Goal: Task Accomplishment & Management: Use online tool/utility

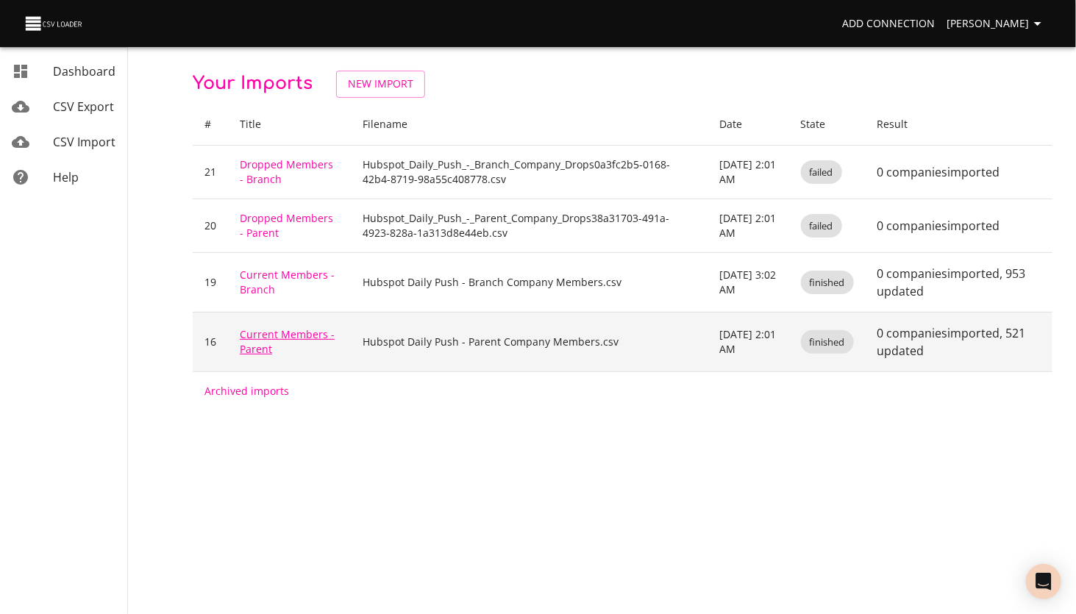
click at [272, 331] on link "Current Members - Parent" at bounding box center [287, 341] width 95 height 29
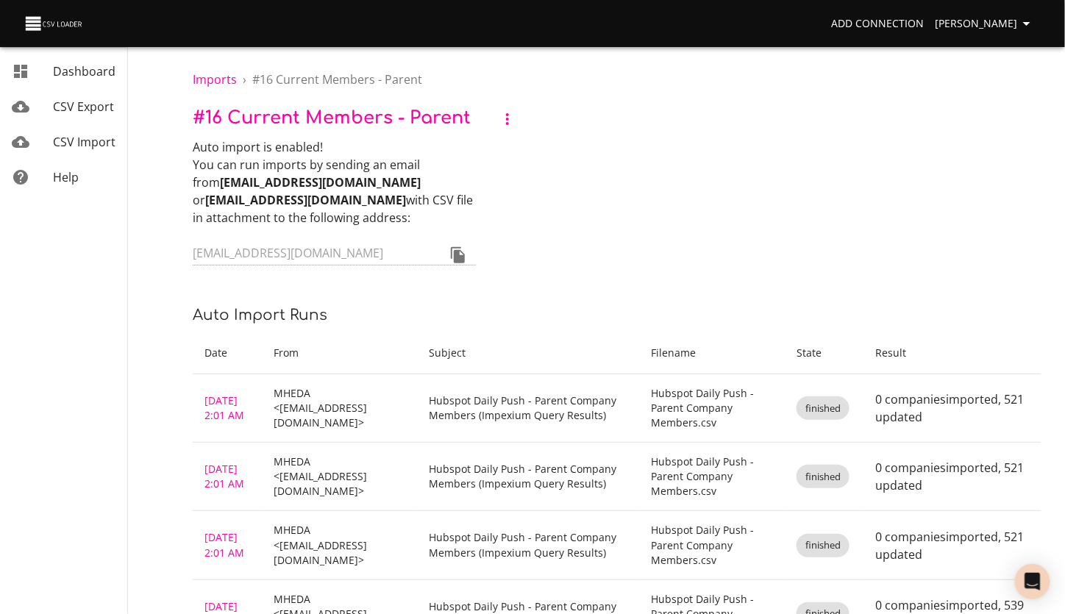
click at [75, 148] on span "CSV Import" at bounding box center [84, 142] width 63 height 16
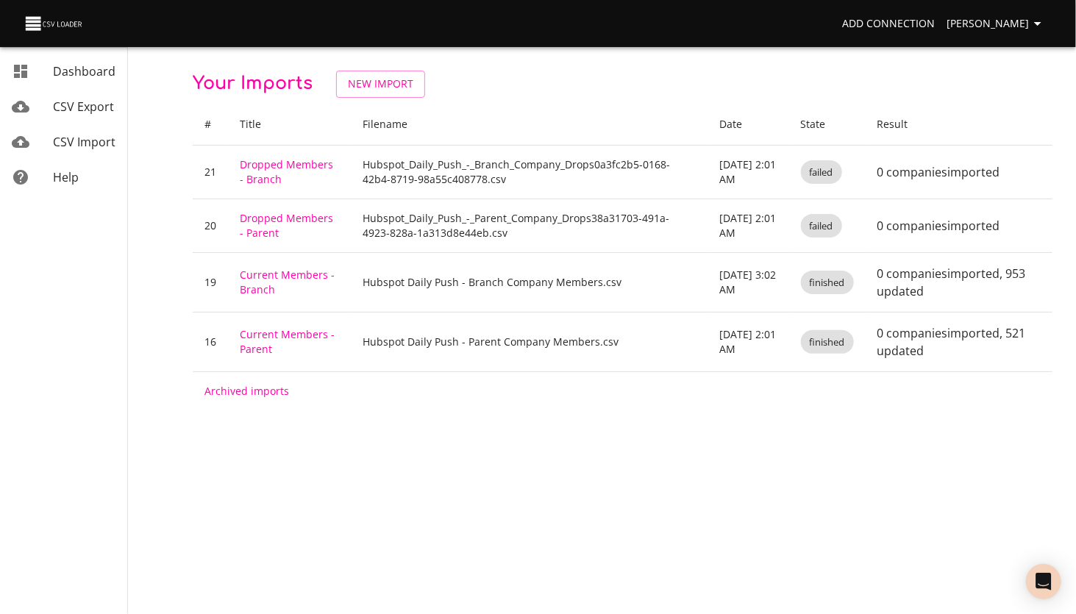
click at [266, 217] on link "Dropped Members - Parent" at bounding box center [286, 225] width 93 height 29
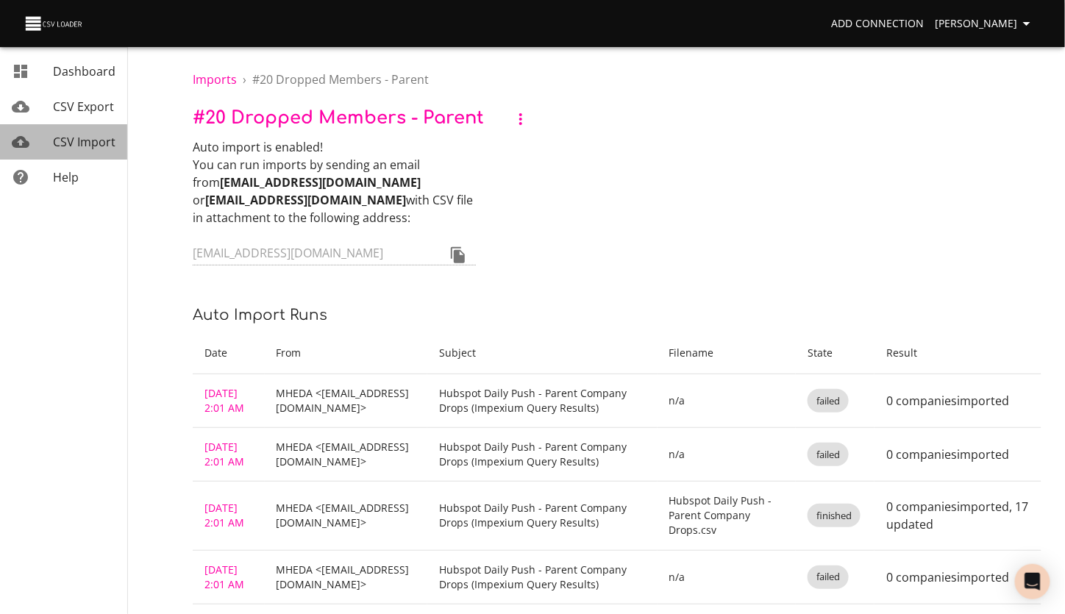
click at [82, 144] on span "CSV Import" at bounding box center [84, 142] width 63 height 16
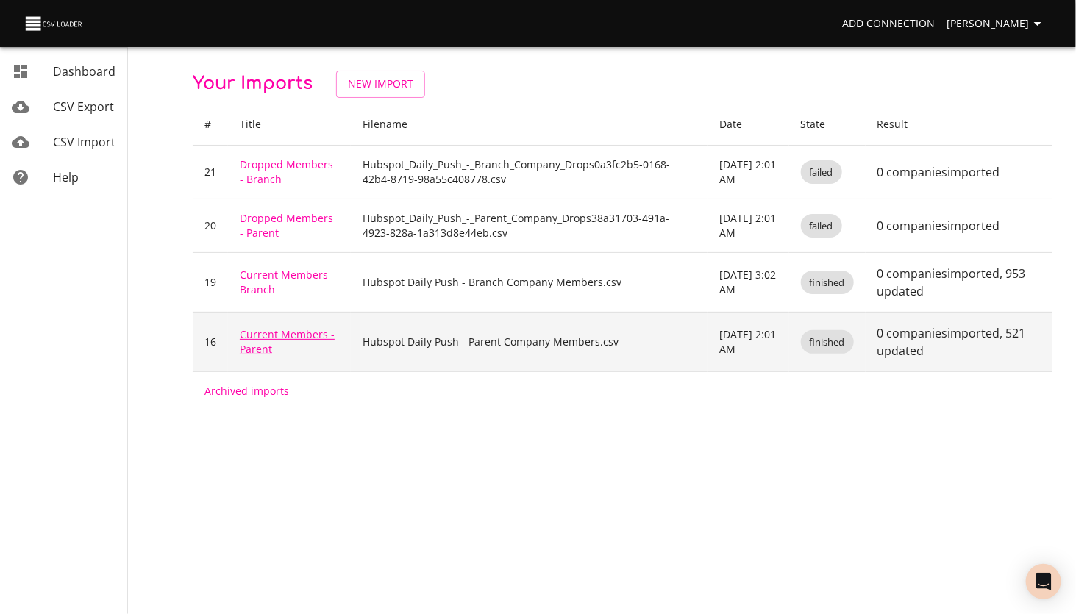
click at [262, 333] on link "Current Members - Parent" at bounding box center [287, 341] width 95 height 29
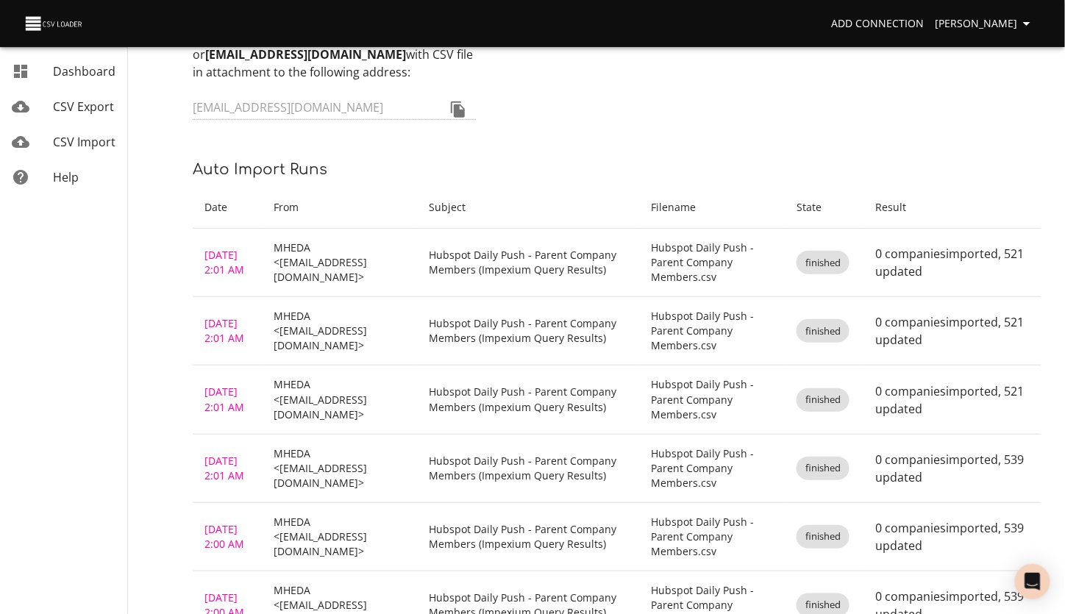
scroll to position [147, 0]
